Goal: Task Accomplishment & Management: Manage account settings

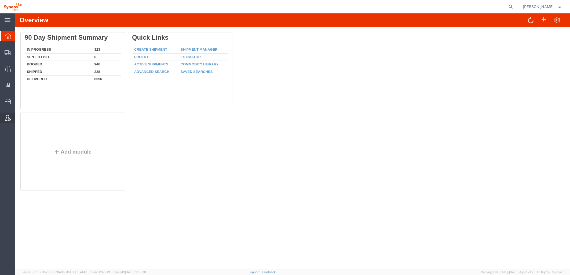
click at [9, 120] on icon at bounding box center [8, 118] width 6 height 6
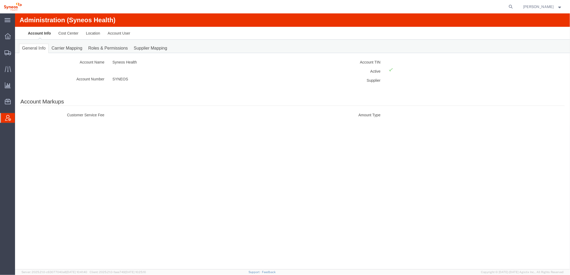
click at [11, 117] on div at bounding box center [7, 118] width 15 height 10
click at [129, 35] on link "Account User" at bounding box center [119, 33] width 30 height 13
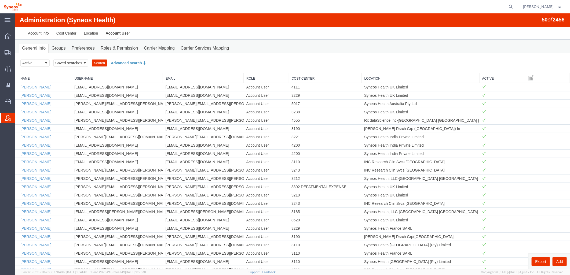
click at [130, 61] on button "Advanced search" at bounding box center [129, 62] width 44 height 9
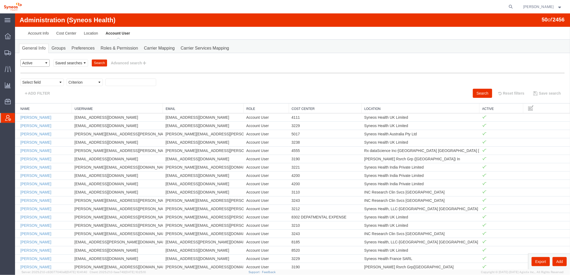
click at [43, 61] on select "Select status Active All Inactive" at bounding box center [34, 63] width 29 height 8
click at [20, 59] on select "Select status Active All Inactive" at bounding box center [34, 63] width 29 height 8
click at [120, 61] on button "Advanced search" at bounding box center [129, 62] width 44 height 9
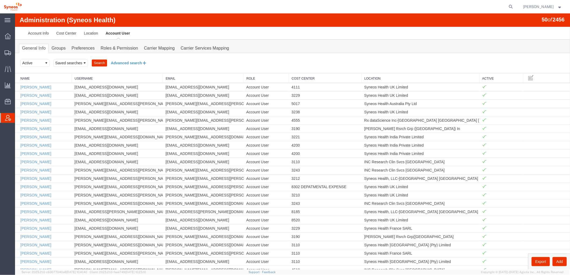
click at [119, 61] on button "Advanced search" at bounding box center [129, 62] width 44 height 9
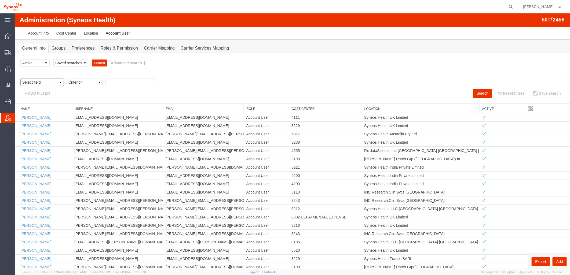
click at [48, 81] on select "Select field Cost Center Email Location Name Role Username" at bounding box center [41, 82] width 43 height 8
select select "locationName"
click at [20, 78] on select "Select field Cost Center Email Location Name Role Username" at bounding box center [41, 82] width 43 height 8
click at [83, 84] on select "Criterion contains does not contain is is blank is not blank starts with" at bounding box center [84, 82] width 36 height 8
select select "contains"
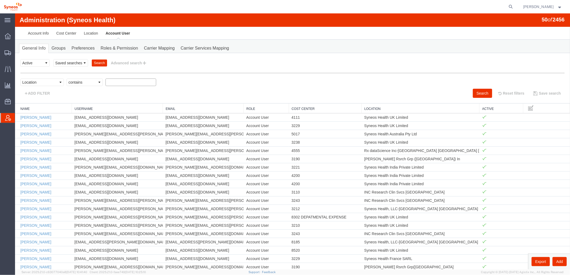
click at [66, 78] on select "Criterion contains does not contain is is blank is not blank starts with" at bounding box center [84, 82] width 36 height 8
click at [115, 82] on input "text" at bounding box center [130, 82] width 51 height 8
type input "zdnu"
click at [473, 92] on button "Search" at bounding box center [482, 93] width 19 height 9
